Goal: Information Seeking & Learning: Check status

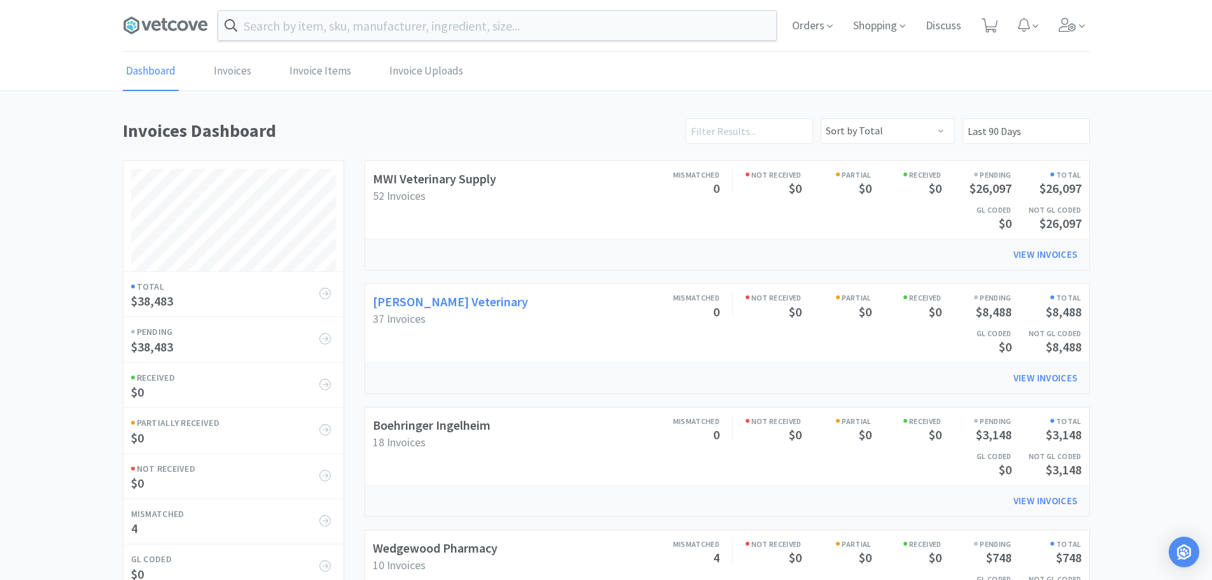
scroll to position [595, 967]
click at [433, 300] on link "[PERSON_NAME] Veterinary" at bounding box center [450, 301] width 155 height 16
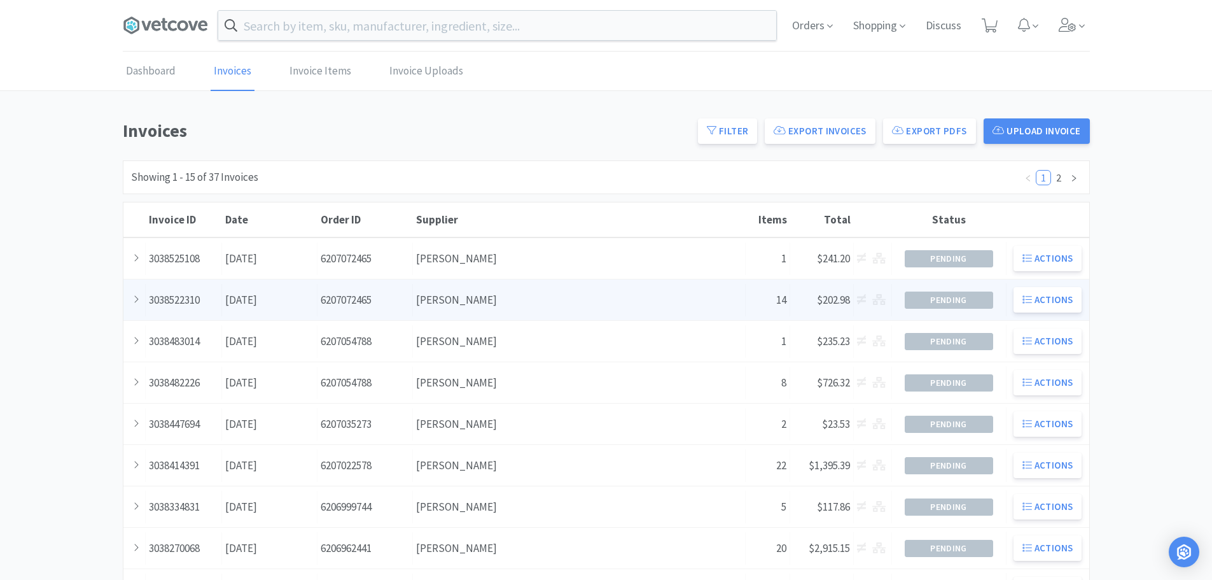
click at [480, 295] on div "Supplier [PERSON_NAME]" at bounding box center [579, 300] width 333 height 32
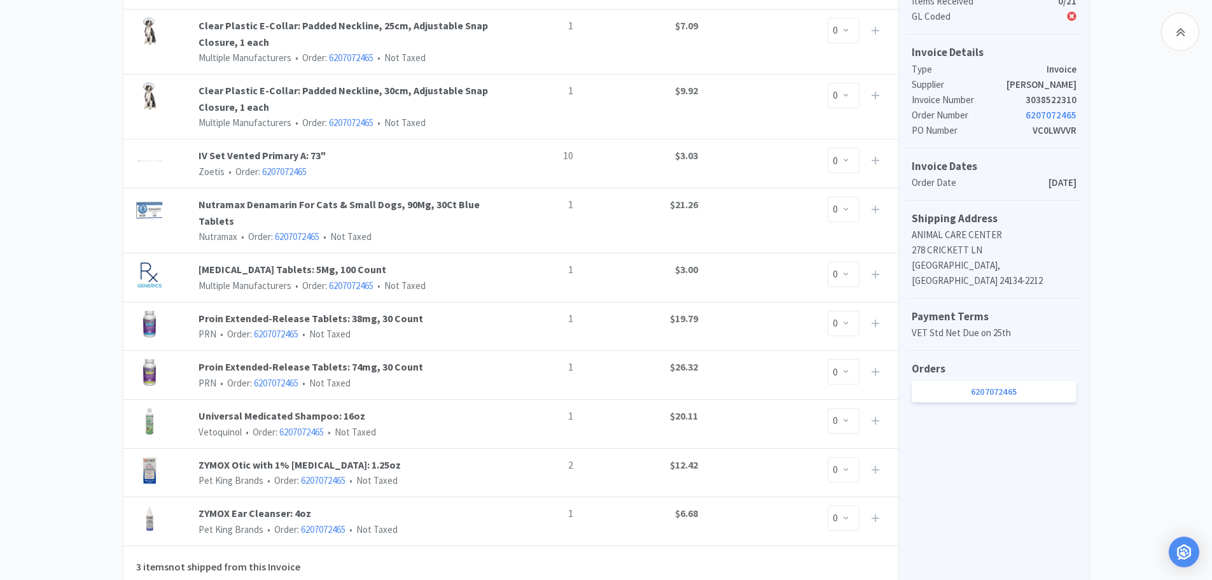
scroll to position [382, 0]
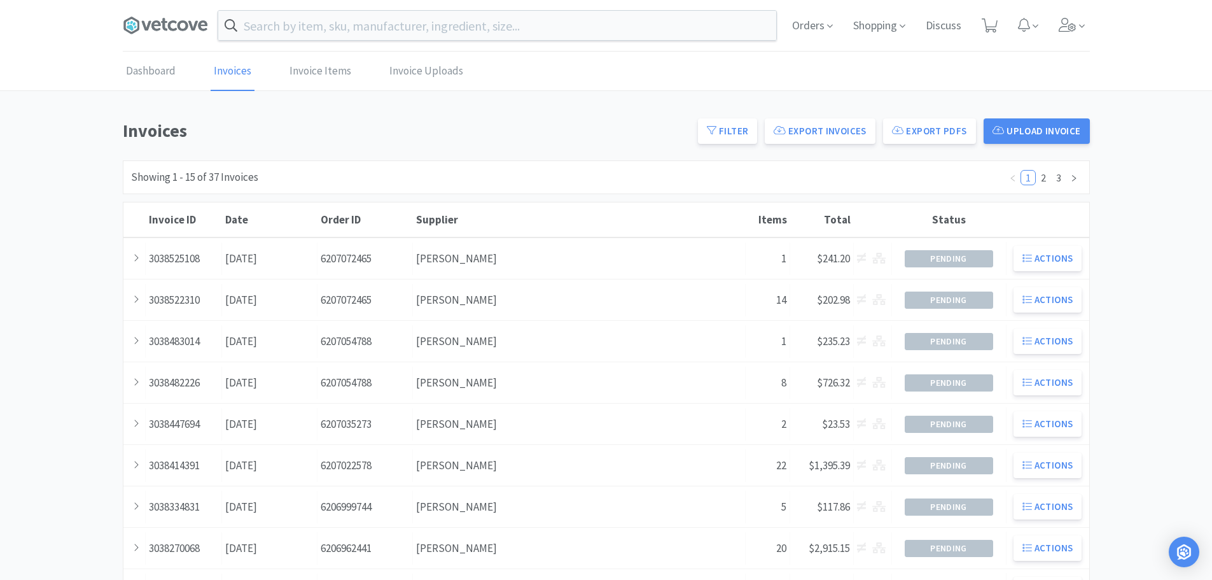
click at [491, 344] on div "Supplier [PERSON_NAME]" at bounding box center [579, 341] width 333 height 32
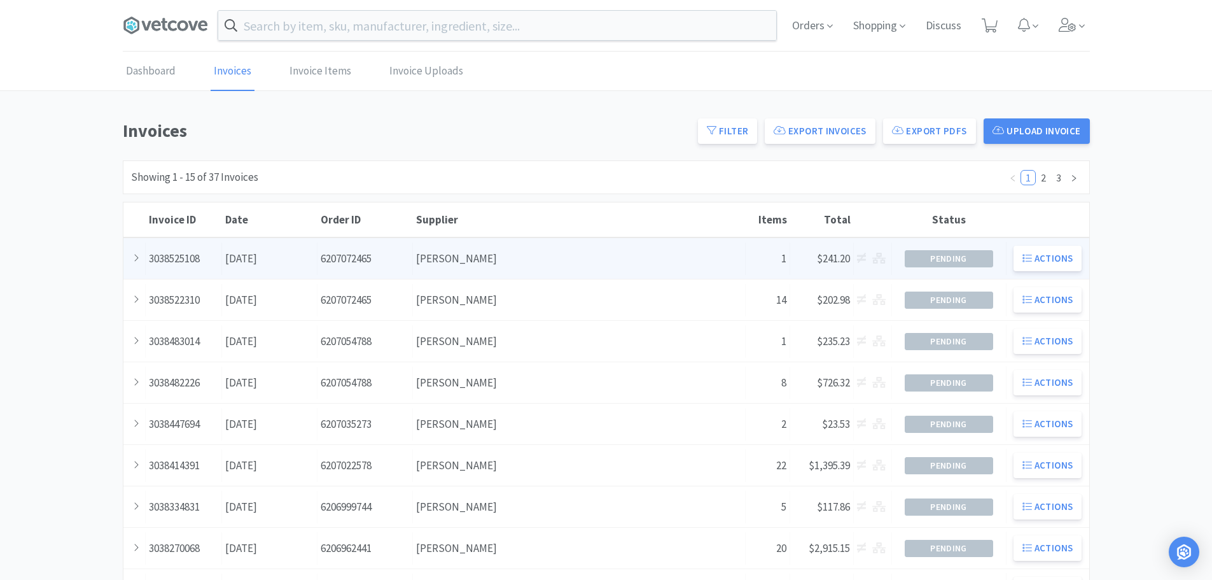
click at [540, 265] on div "Supplier [PERSON_NAME]" at bounding box center [579, 258] width 333 height 32
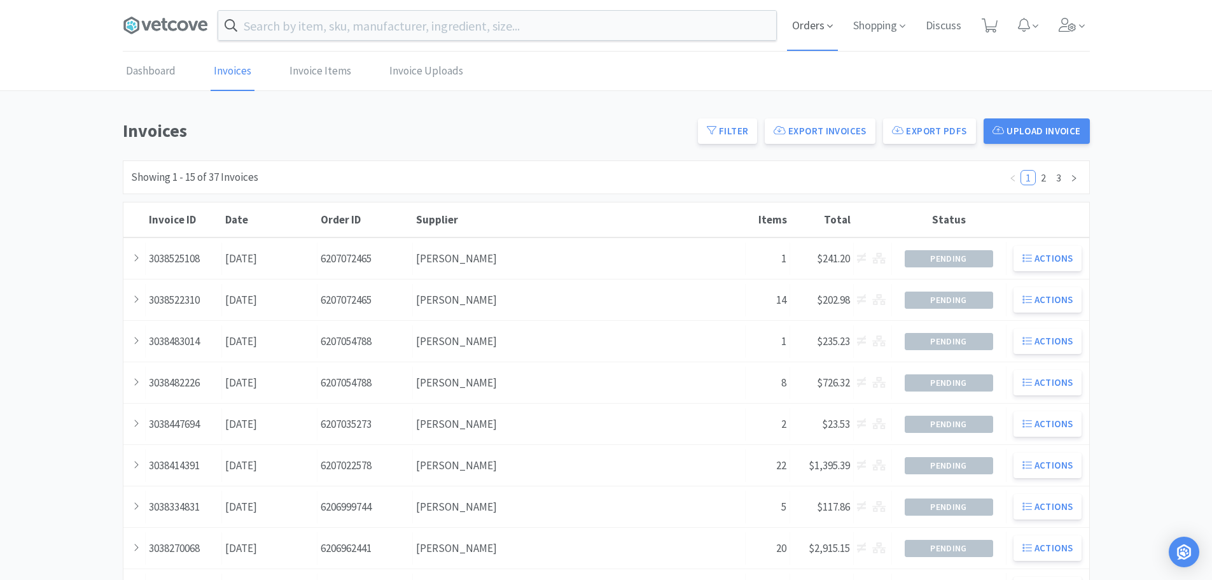
click at [822, 11] on span "Orders" at bounding box center [812, 25] width 51 height 51
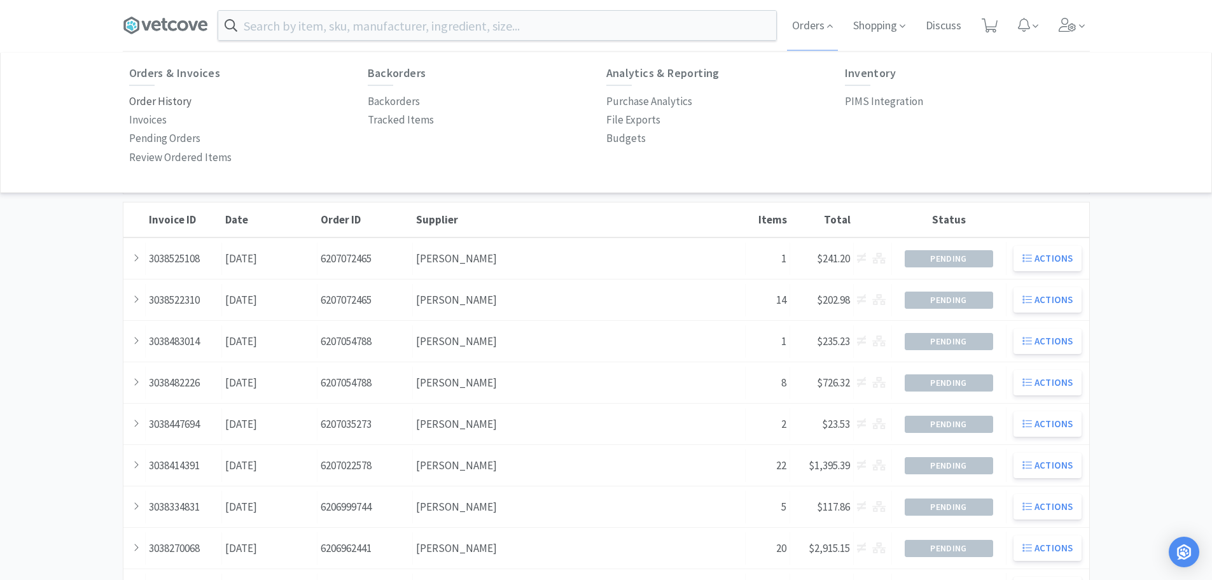
click at [164, 101] on p "Order History" at bounding box center [160, 101] width 62 height 17
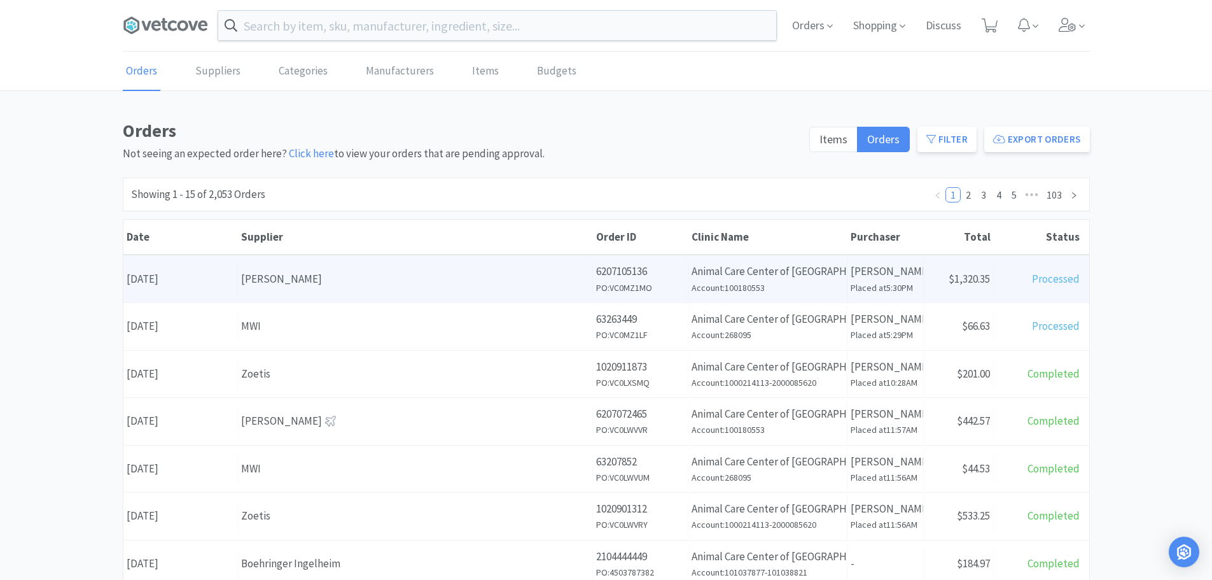
click at [328, 282] on div "[PERSON_NAME]" at bounding box center [415, 278] width 348 height 17
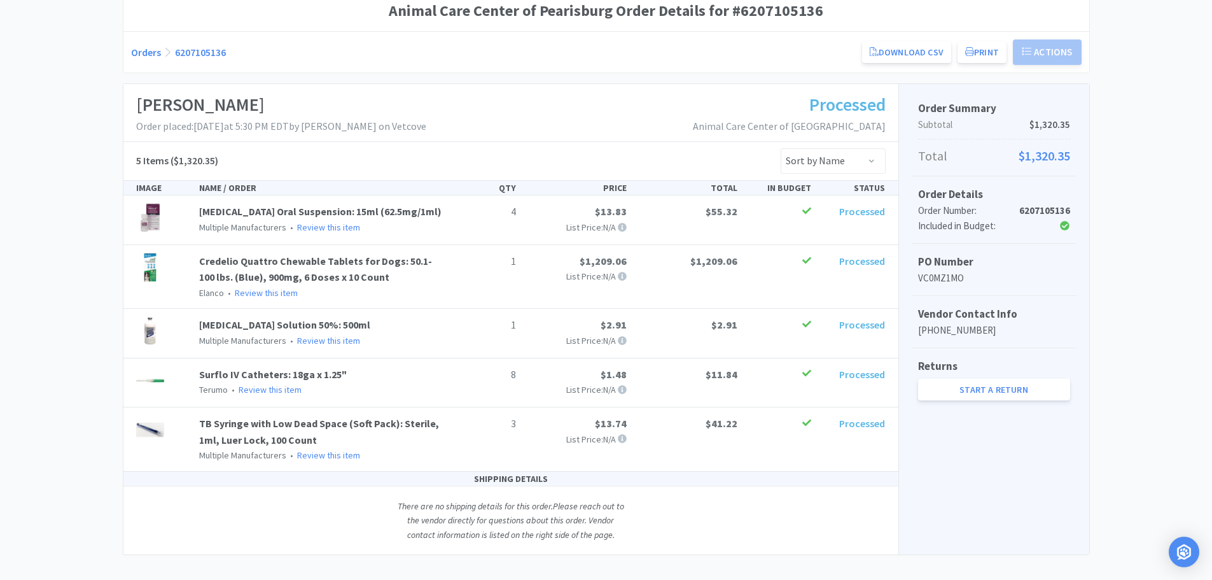
scroll to position [127, 0]
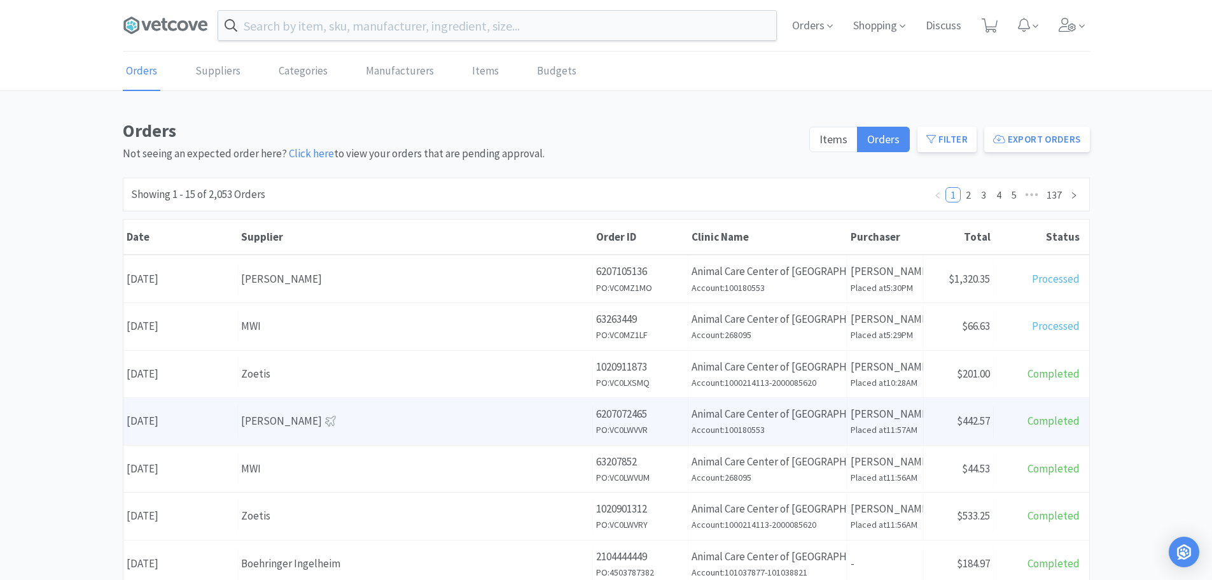
click at [323, 433] on div "Supplier [PERSON_NAME]" at bounding box center [415, 421] width 355 height 32
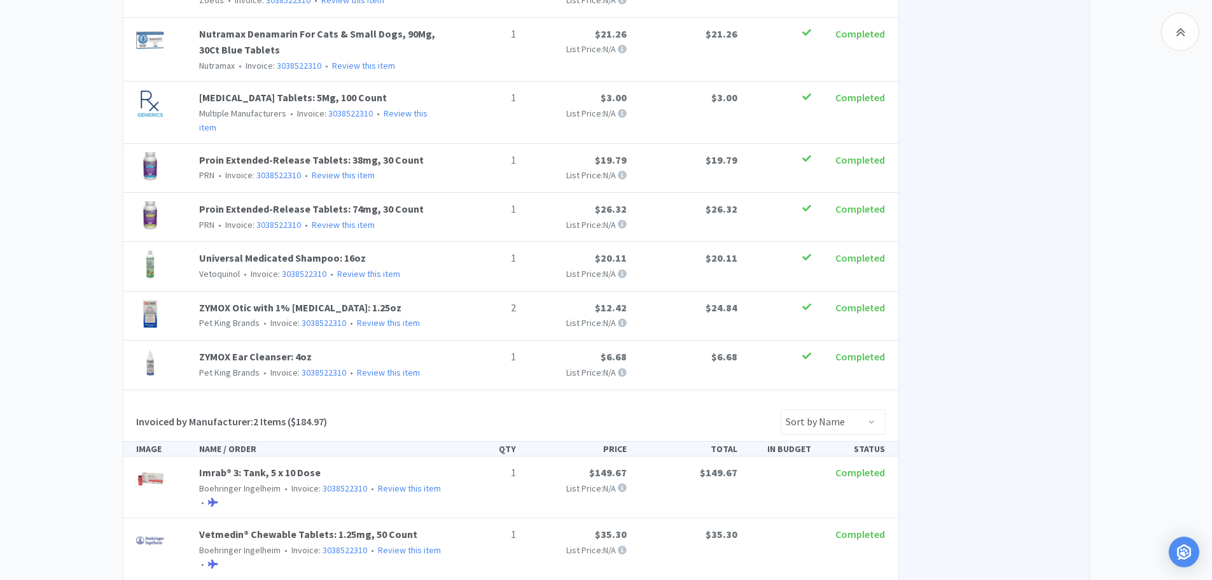
scroll to position [636, 0]
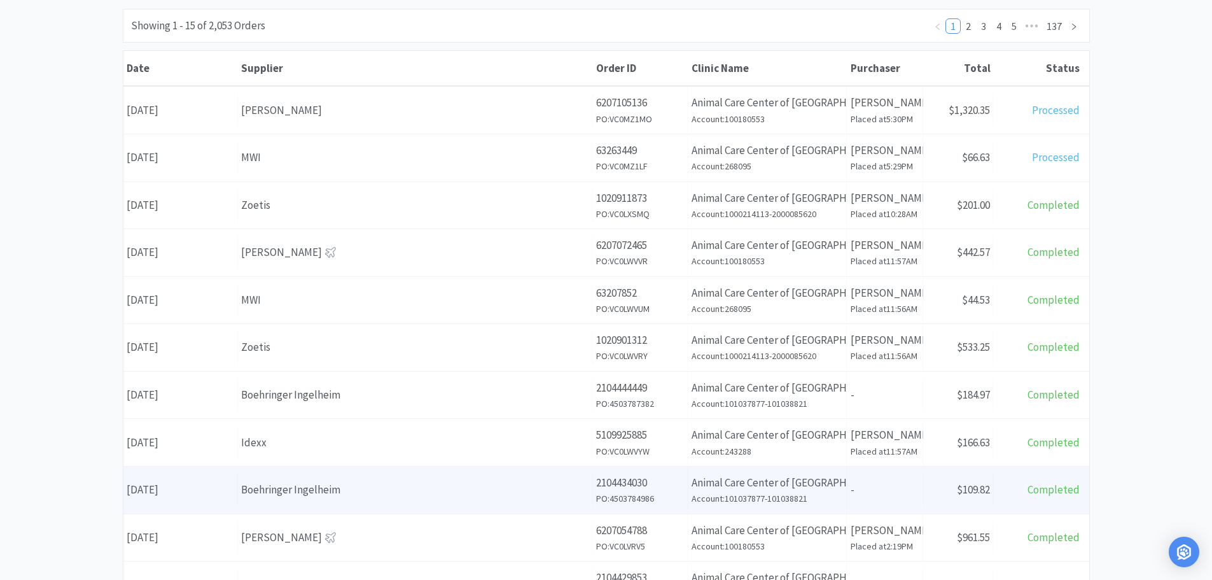
scroll to position [191, 0]
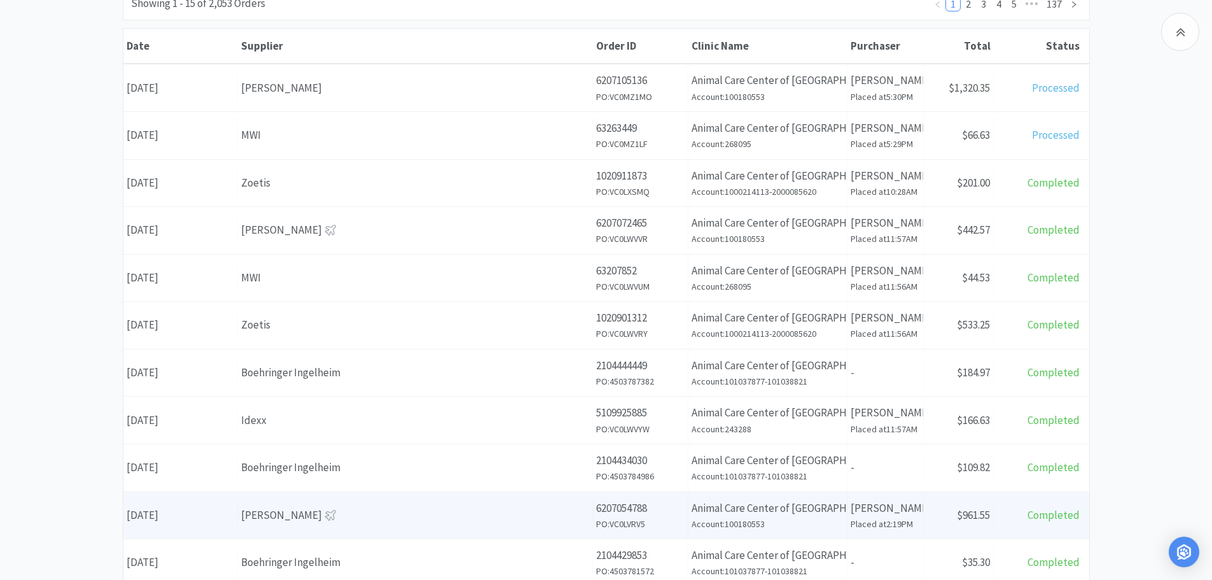
click at [331, 508] on div "[PERSON_NAME]" at bounding box center [415, 514] width 348 height 17
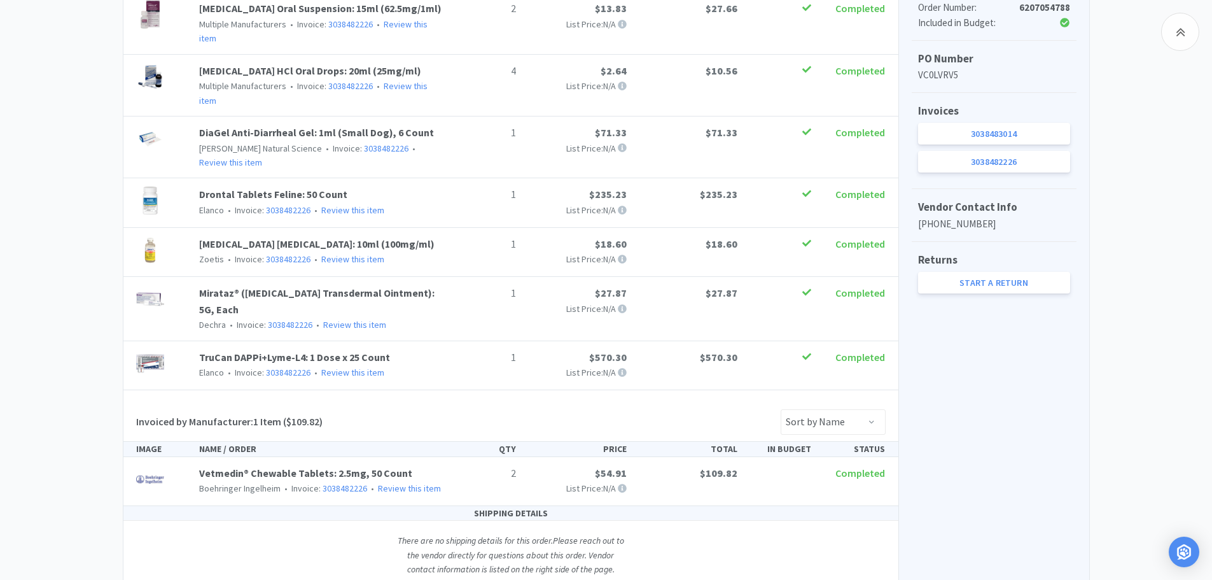
scroll to position [366, 0]
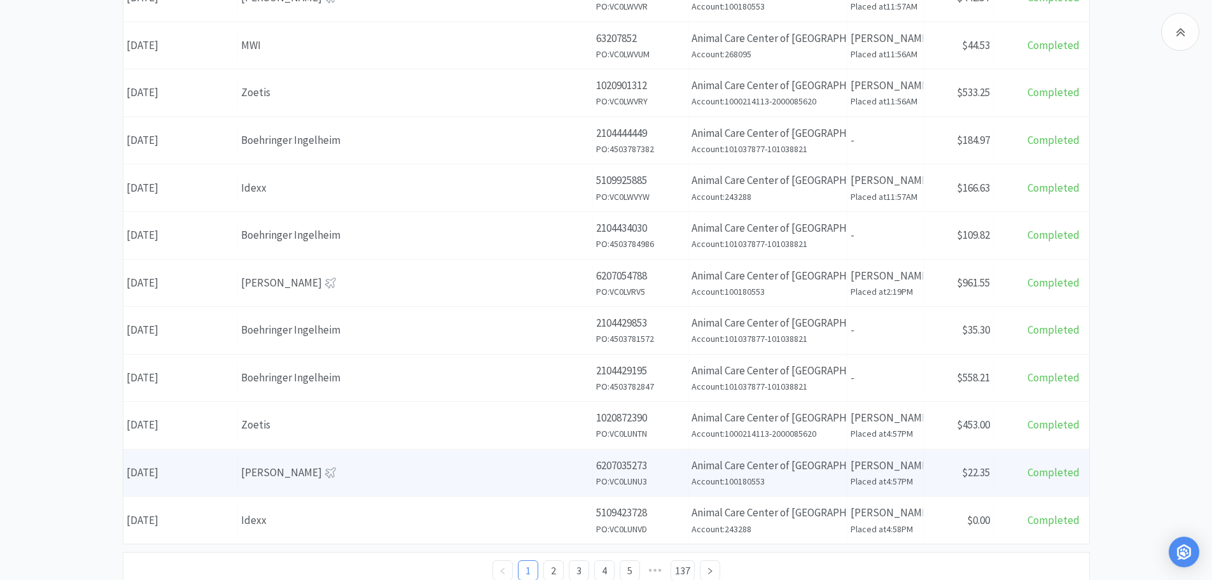
scroll to position [445, 0]
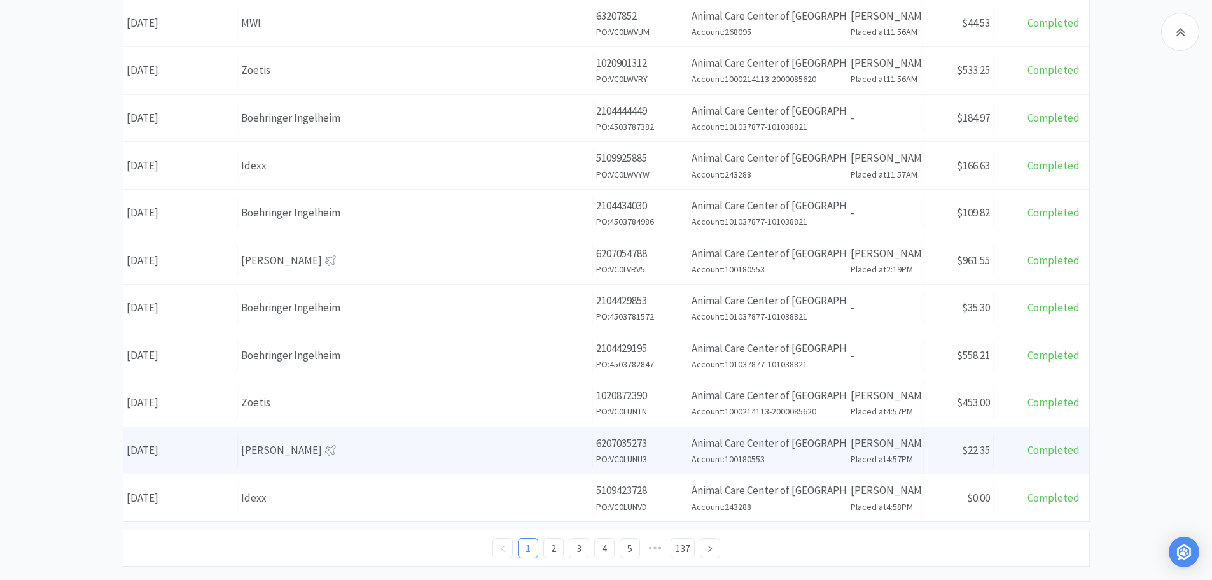
click at [333, 450] on div "[PERSON_NAME]" at bounding box center [415, 450] width 348 height 17
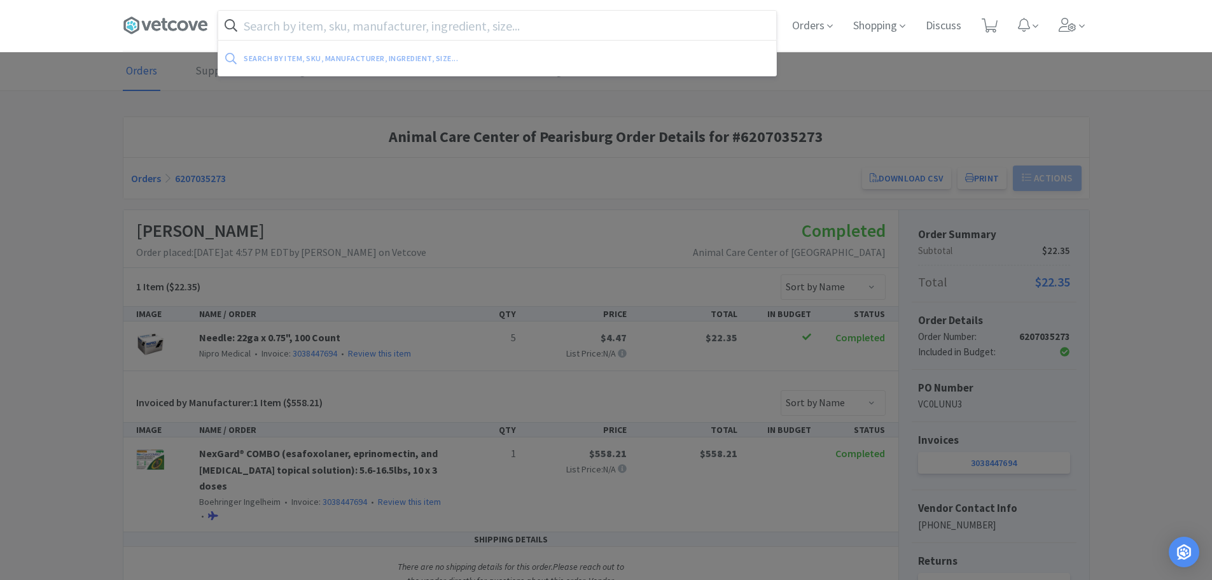
click at [311, 20] on input "text" at bounding box center [497, 25] width 558 height 29
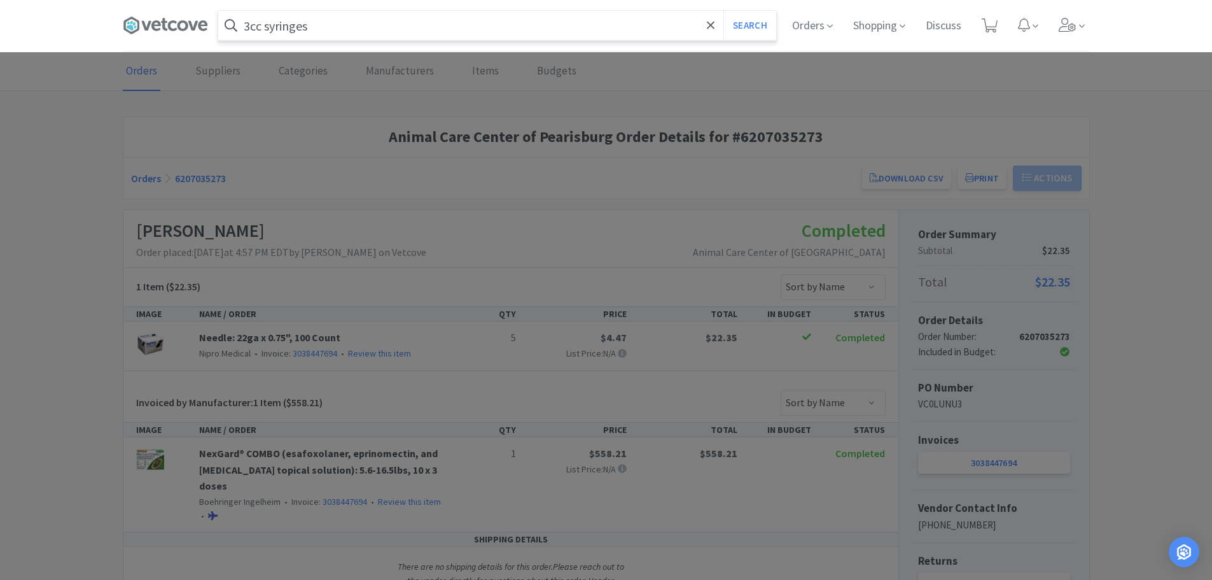
type input "3cc syringes"
click at [723, 11] on button "Search" at bounding box center [749, 25] width 53 height 29
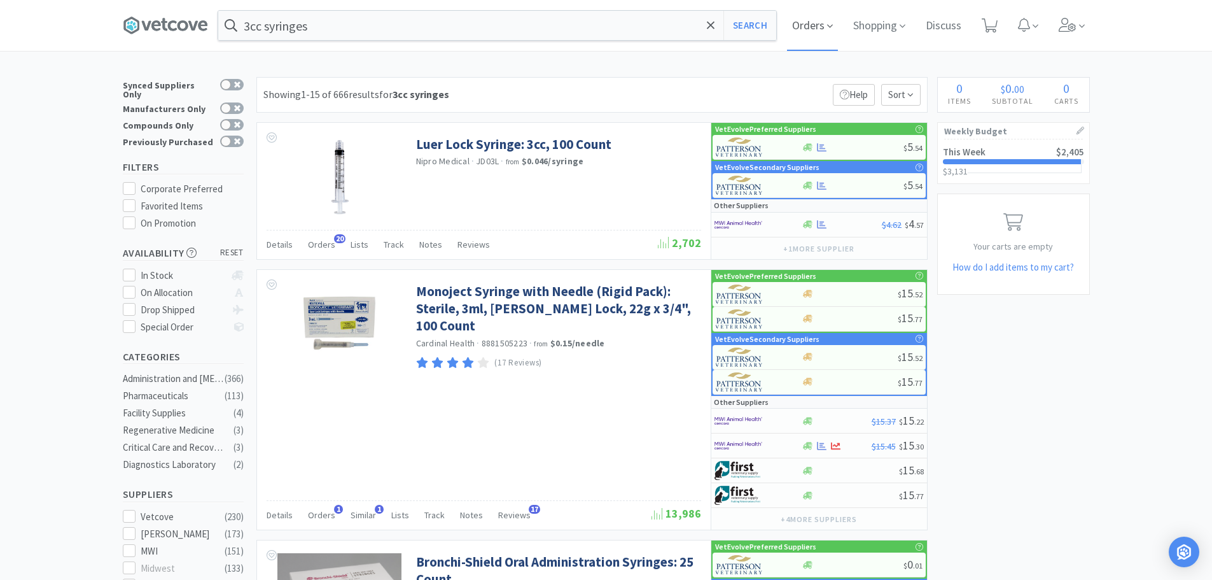
click at [826, 29] on span "Orders" at bounding box center [812, 25] width 51 height 51
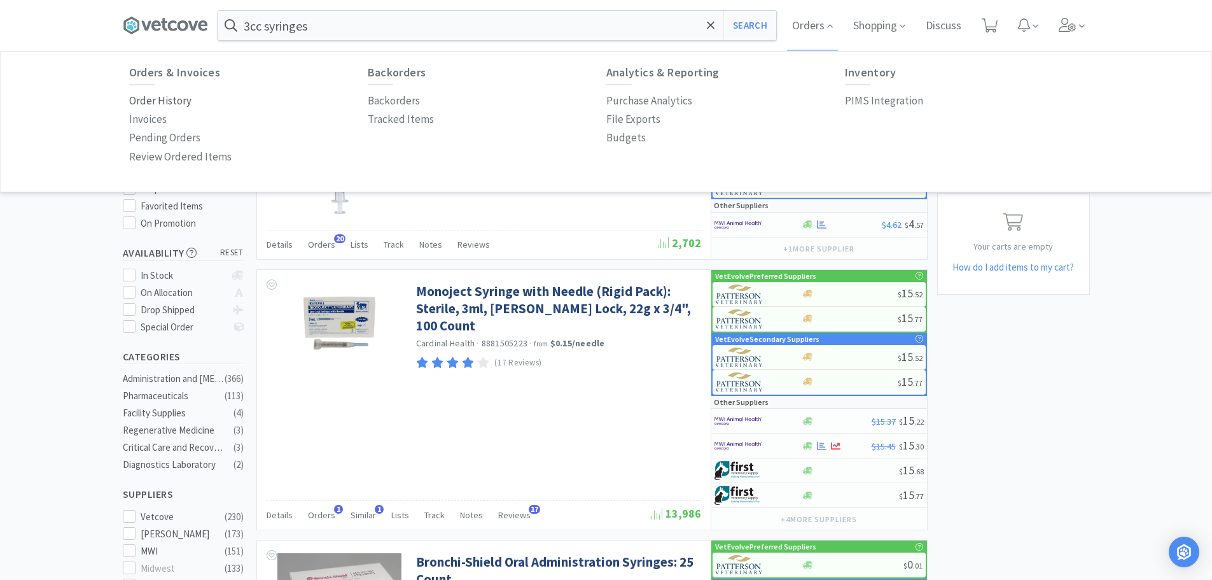
click at [168, 99] on p "Order History" at bounding box center [160, 100] width 62 height 17
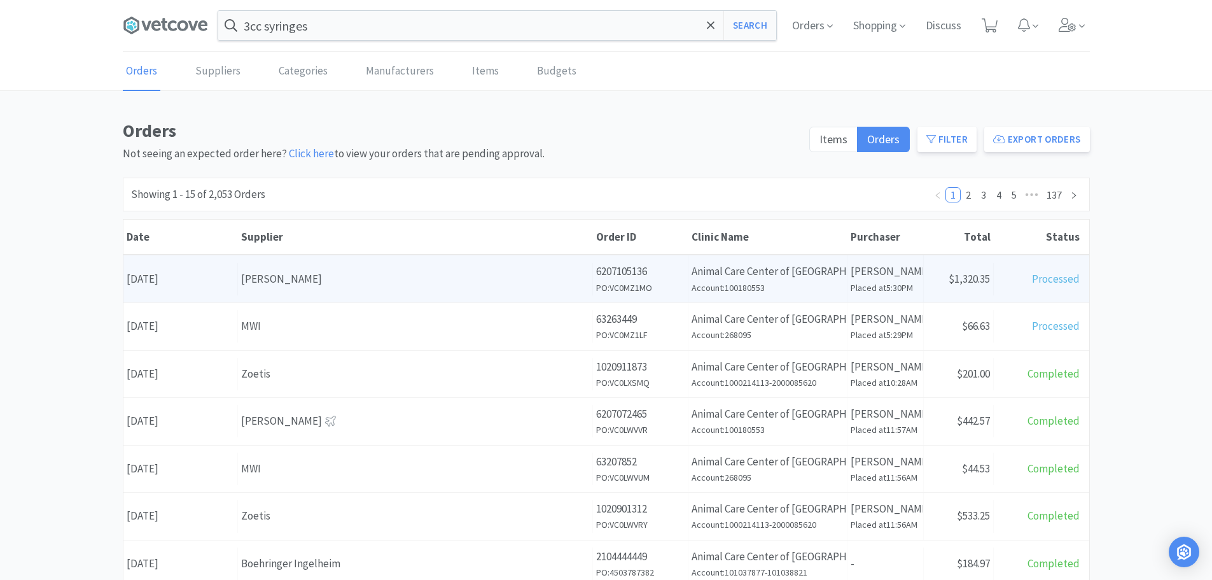
click at [367, 275] on div "[PERSON_NAME]" at bounding box center [415, 278] width 348 height 17
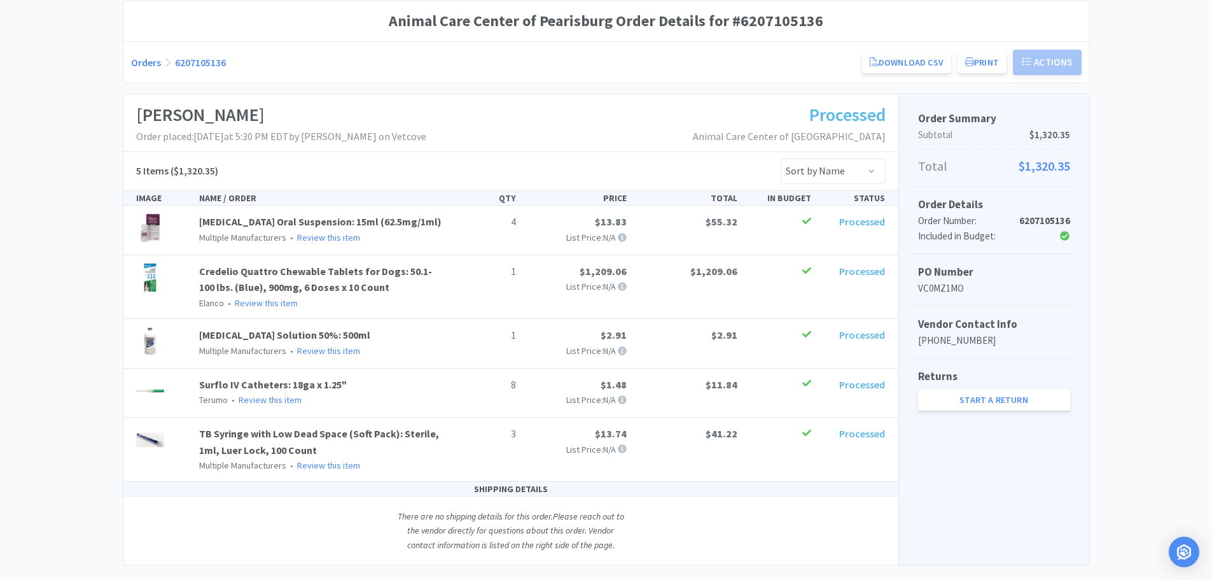
scroll to position [127, 0]
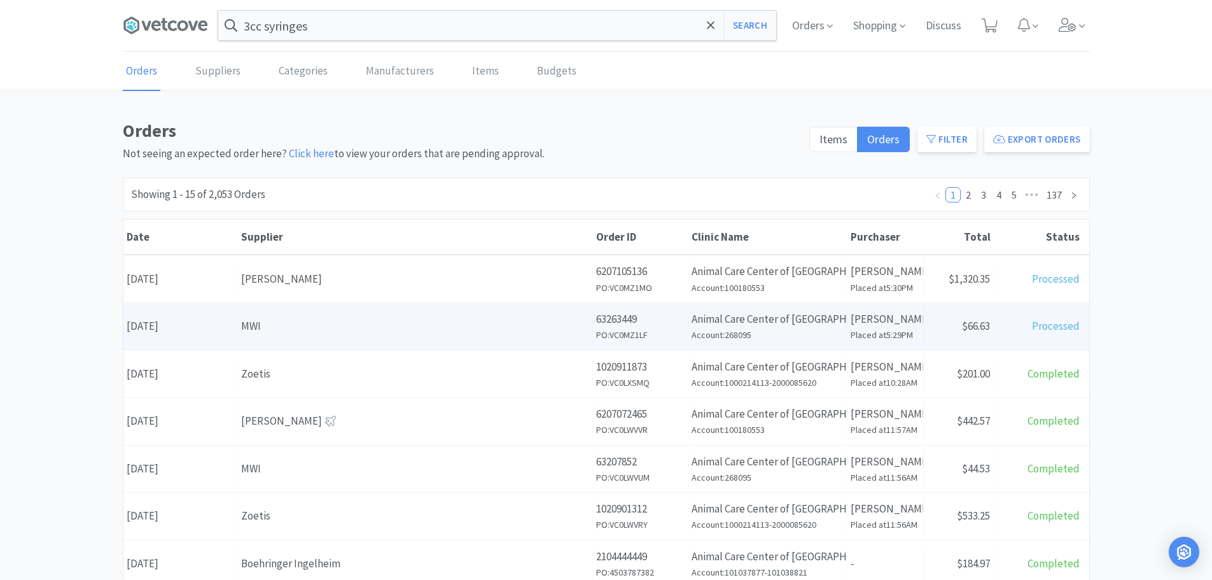
click at [358, 316] on div "Supplier MWI" at bounding box center [415, 326] width 355 height 32
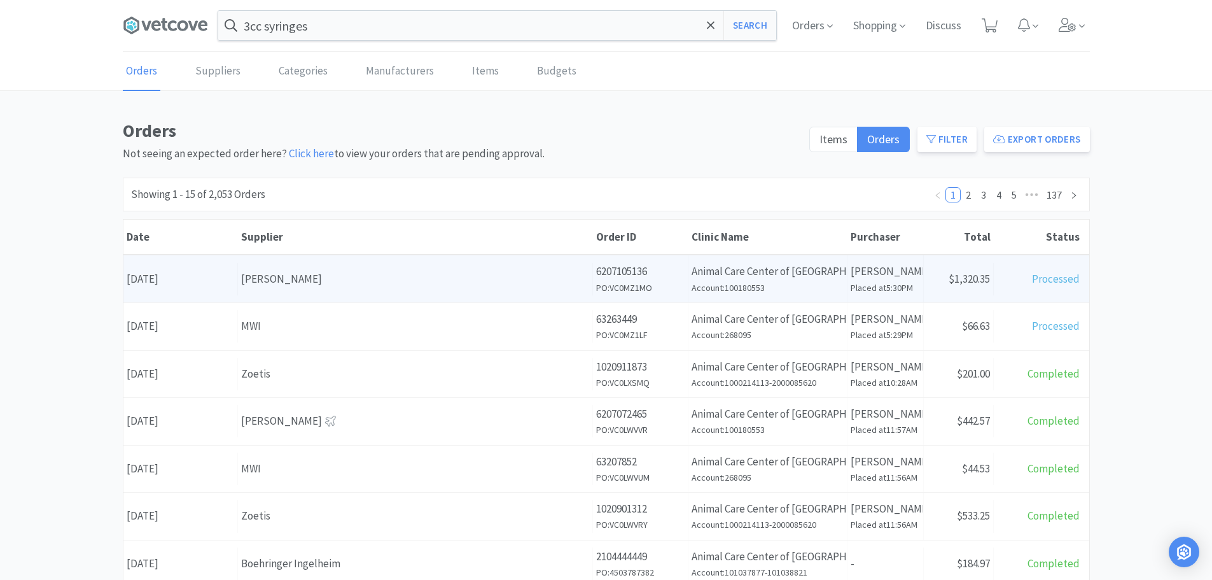
click at [308, 268] on div "Supplier [PERSON_NAME]" at bounding box center [415, 279] width 355 height 32
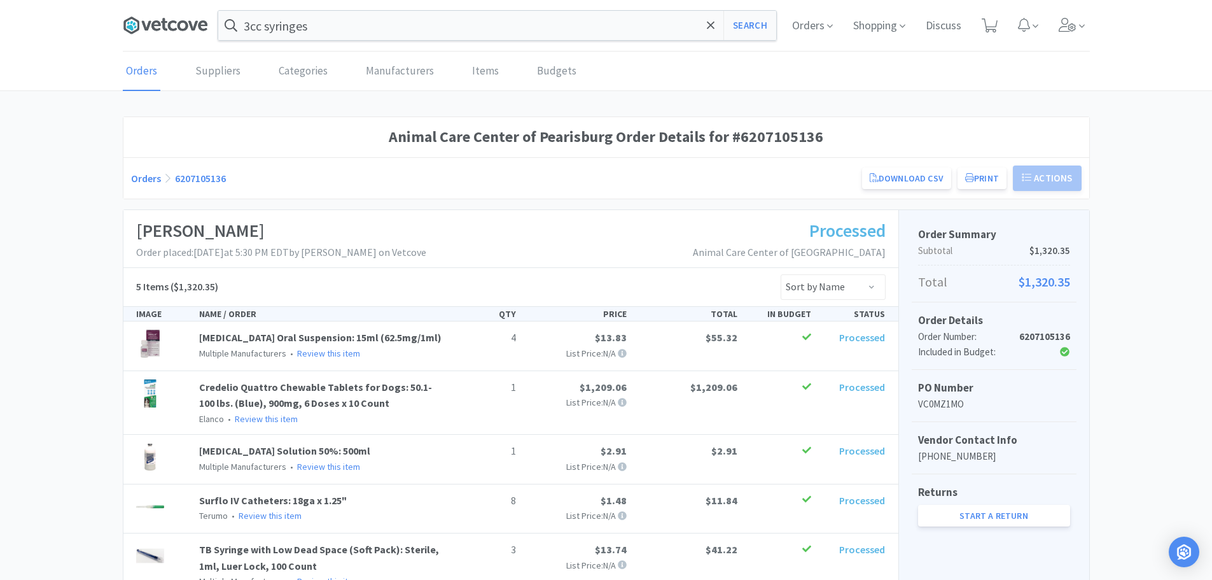
click at [137, 32] on icon at bounding box center [165, 25] width 85 height 19
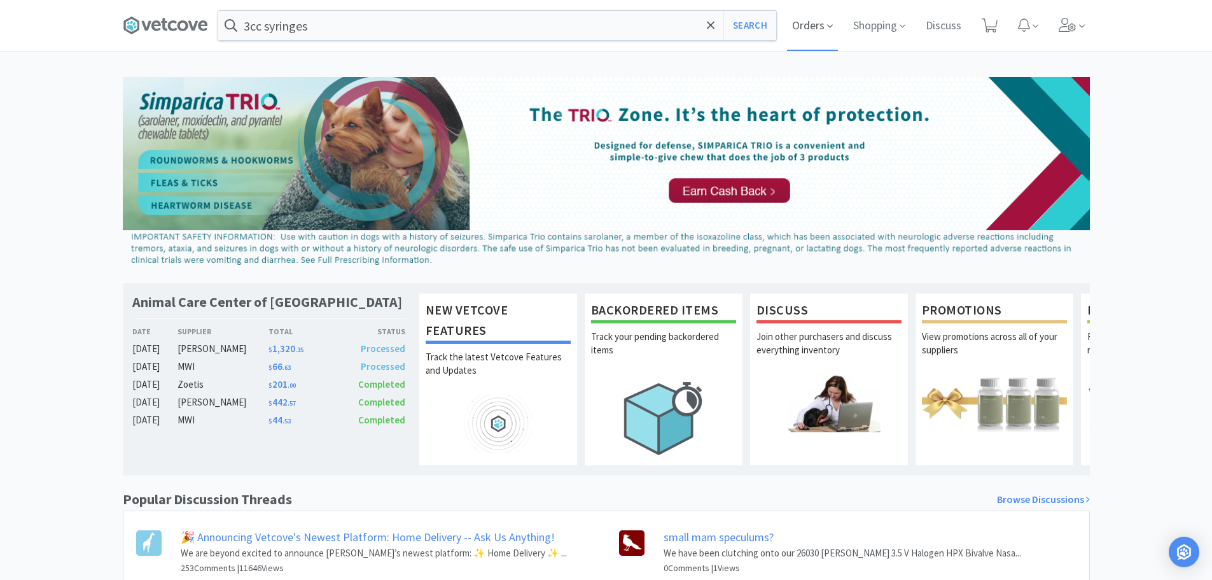
click at [824, 22] on span "Orders" at bounding box center [812, 25] width 51 height 51
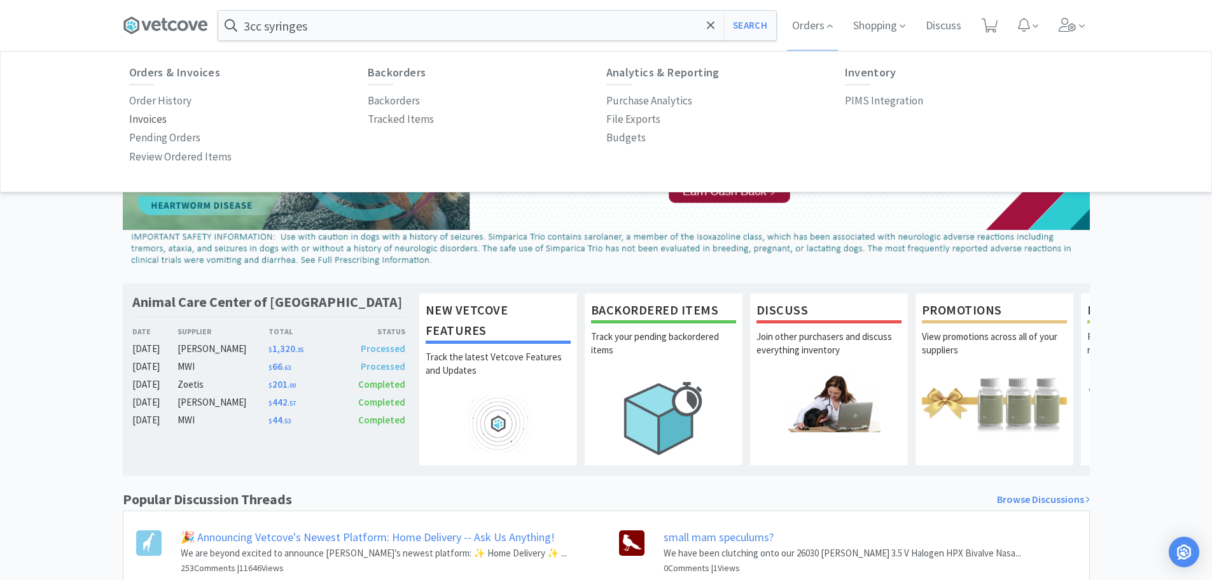
click at [144, 118] on p "Invoices" at bounding box center [148, 119] width 38 height 17
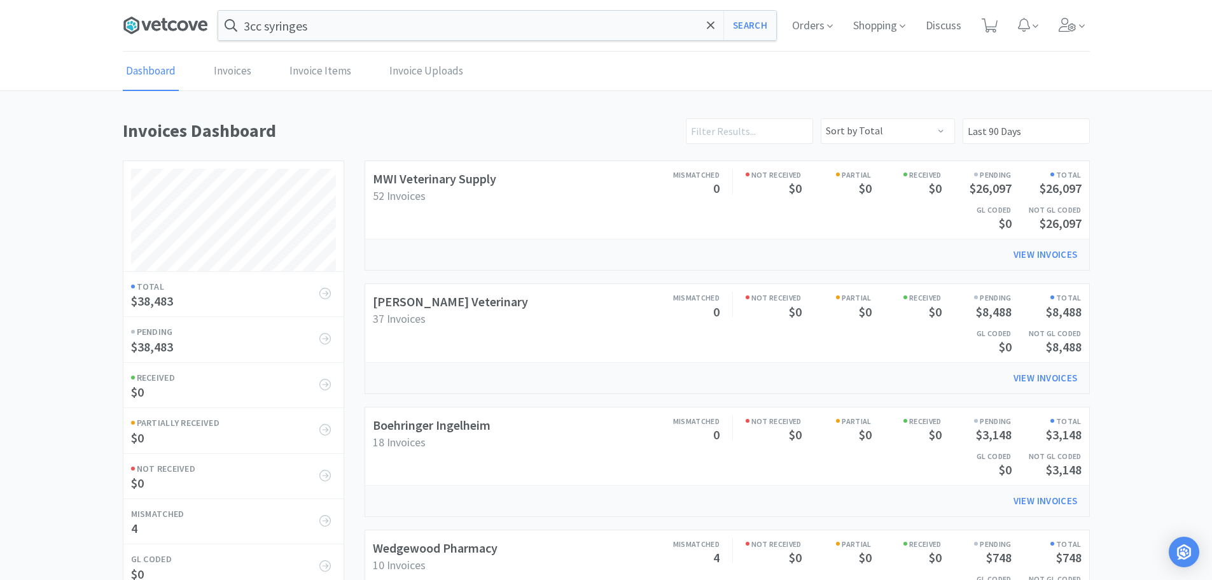
click at [166, 25] on icon at bounding box center [165, 25] width 85 height 19
